Goal: Task Accomplishment & Management: Use online tool/utility

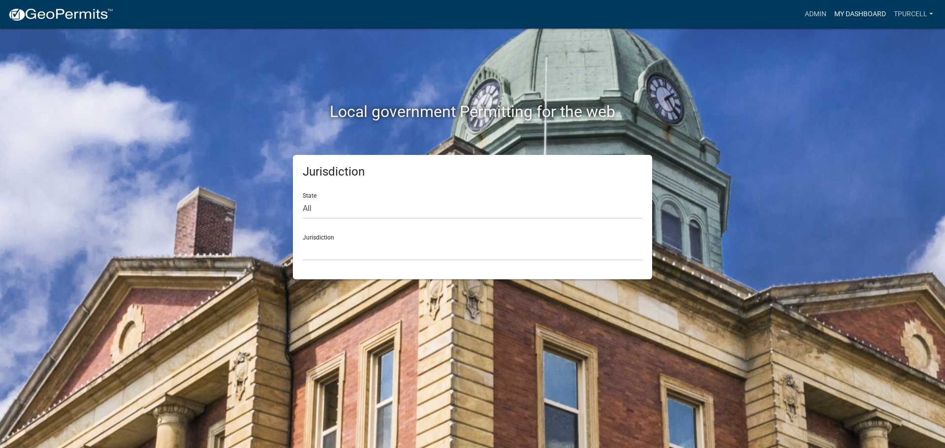
click at [848, 16] on link "My Dashboard" at bounding box center [860, 14] width 60 height 19
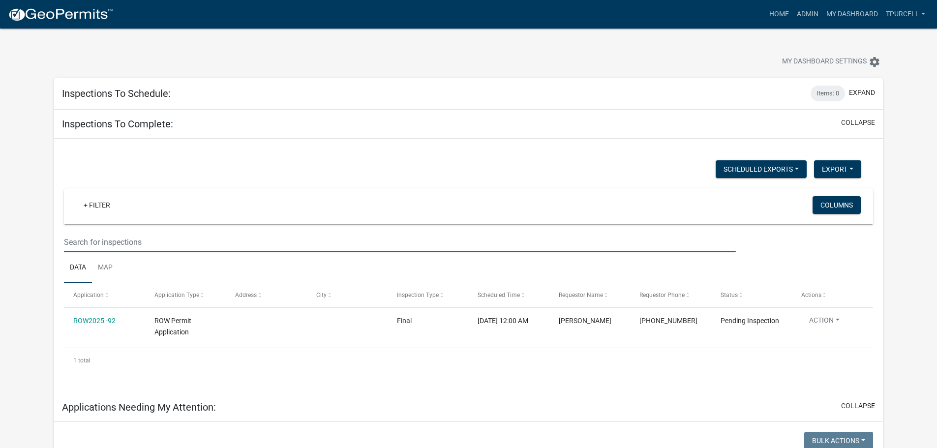
click at [115, 242] on input "text" at bounding box center [400, 242] width 672 height 20
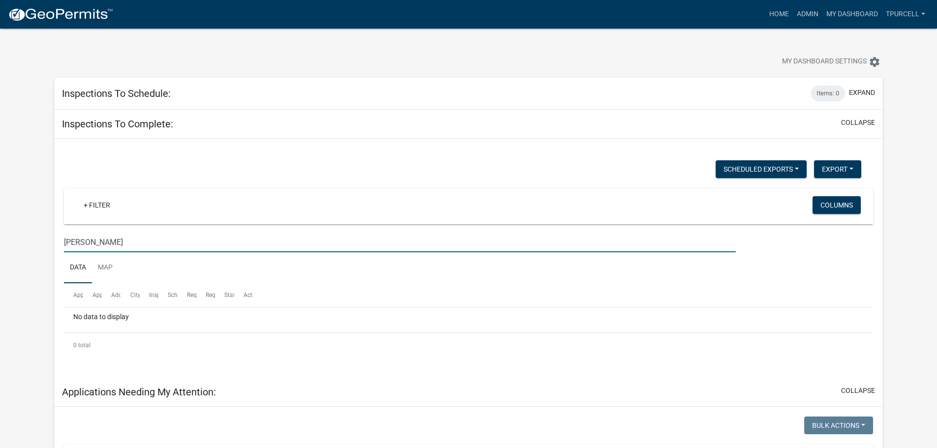
click at [118, 242] on input "penny martin" at bounding box center [400, 242] width 672 height 20
type input "penny"
click at [805, 12] on link "Admin" at bounding box center [808, 14] width 30 height 19
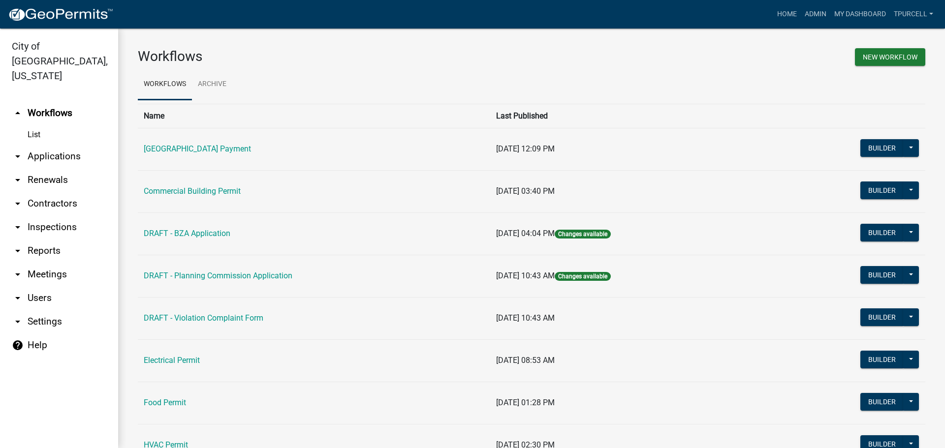
click at [54, 145] on link "arrow_drop_down Applications" at bounding box center [59, 157] width 118 height 24
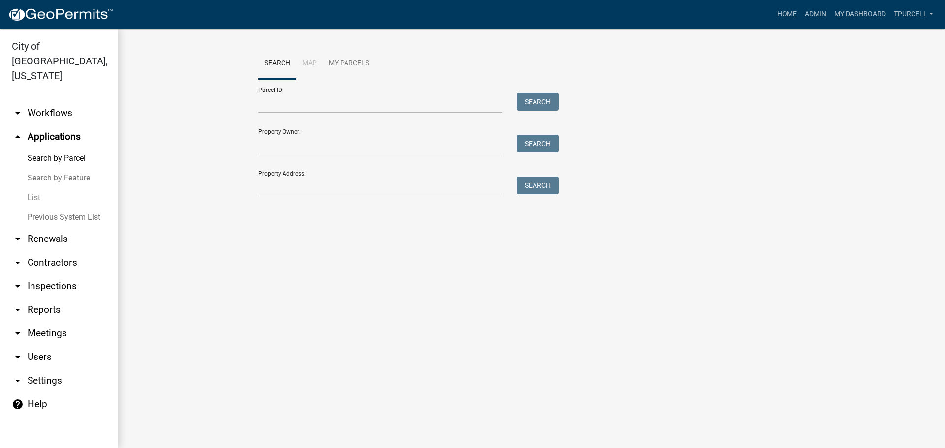
click at [38, 188] on link "List" at bounding box center [59, 198] width 118 height 20
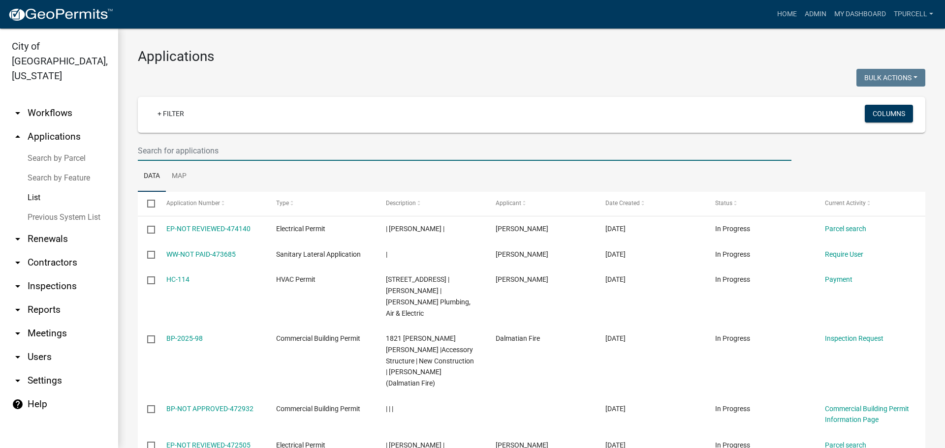
click at [198, 152] on input "text" at bounding box center [464, 151] width 653 height 20
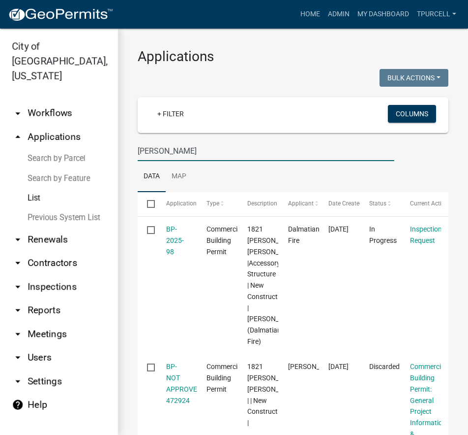
type input "penny"
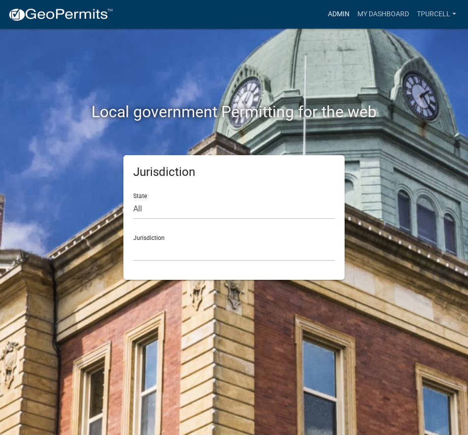
click at [336, 11] on link "Admin" at bounding box center [339, 14] width 30 height 19
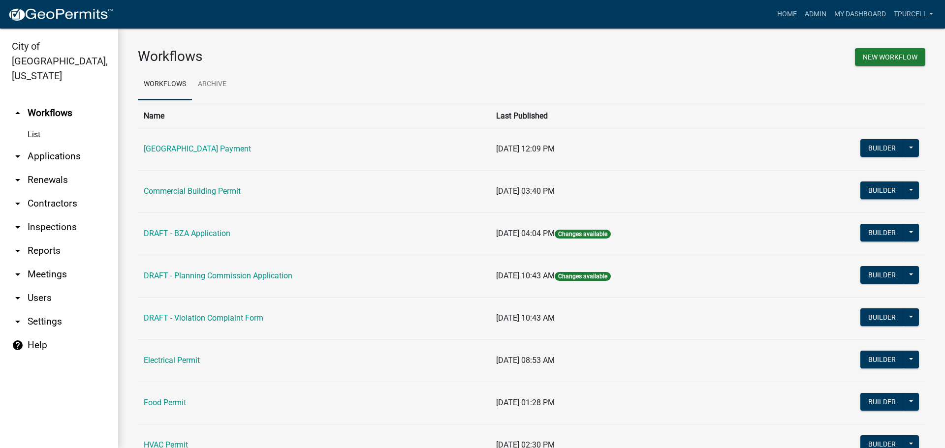
click at [64, 145] on link "arrow_drop_down Applications" at bounding box center [59, 157] width 118 height 24
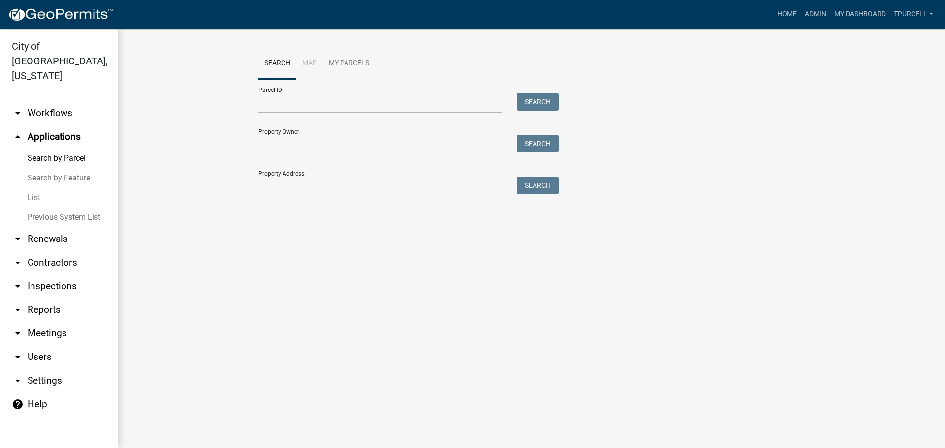
click at [34, 188] on link "List" at bounding box center [59, 198] width 118 height 20
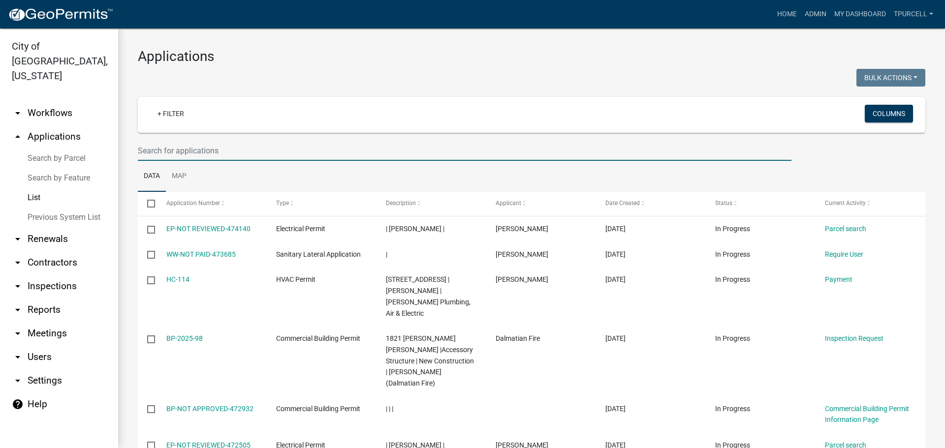
click at [163, 150] on input "text" at bounding box center [464, 151] width 653 height 20
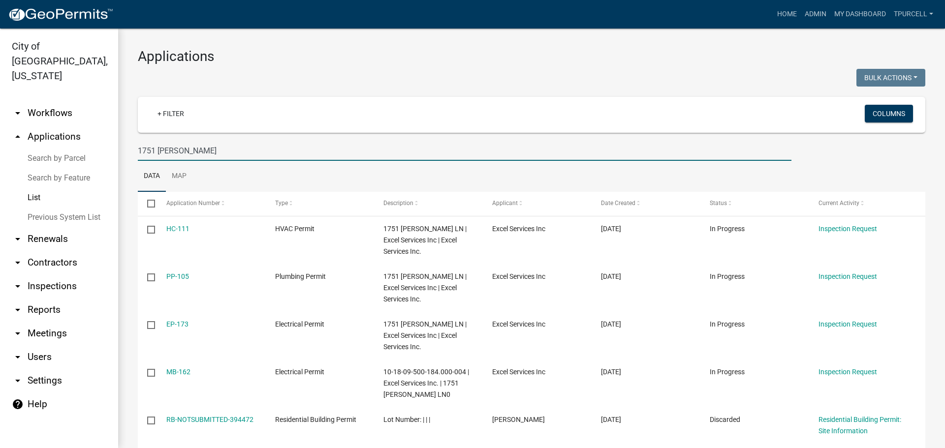
type input "1751 [PERSON_NAME]"
